Goal: Task Accomplishment & Management: Manage account settings

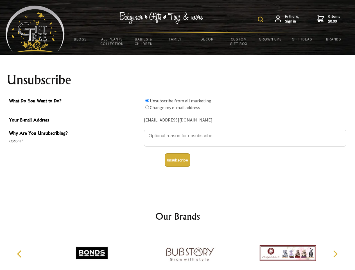
click at [261, 19] on img at bounding box center [261, 20] width 6 height 6
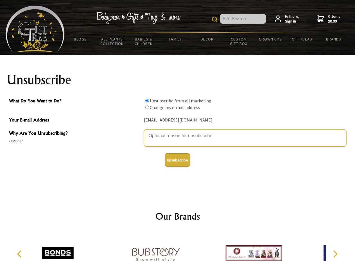
click at [178, 131] on textarea "Why Are You Unsubscribing?" at bounding box center [245, 137] width 202 height 17
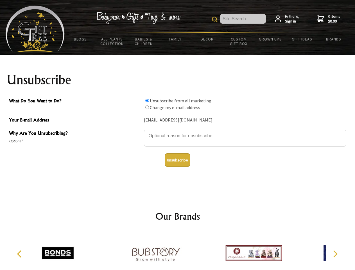
click at [147, 100] on input "What Do You Want to Do?" at bounding box center [147, 101] width 4 height 4
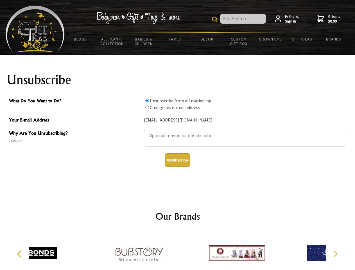
click at [147, 107] on input "What Do You Want to Do?" at bounding box center [147, 107] width 4 height 4
radio input "true"
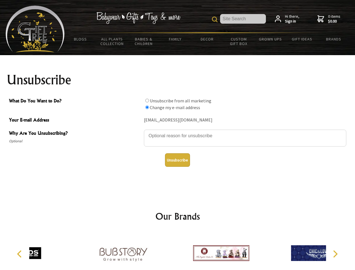
click at [177, 160] on button "Unsubscribe" at bounding box center [177, 159] width 25 height 13
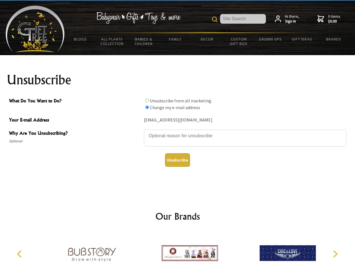
click at [20, 254] on icon "Previous" at bounding box center [19, 253] width 7 height 7
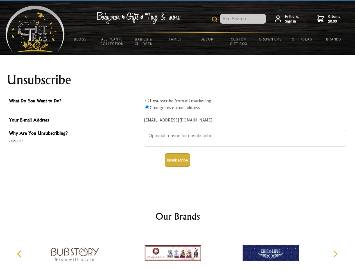
click at [335, 254] on icon "Next" at bounding box center [334, 253] width 7 height 7
